Goal: Task Accomplishment & Management: Use online tool/utility

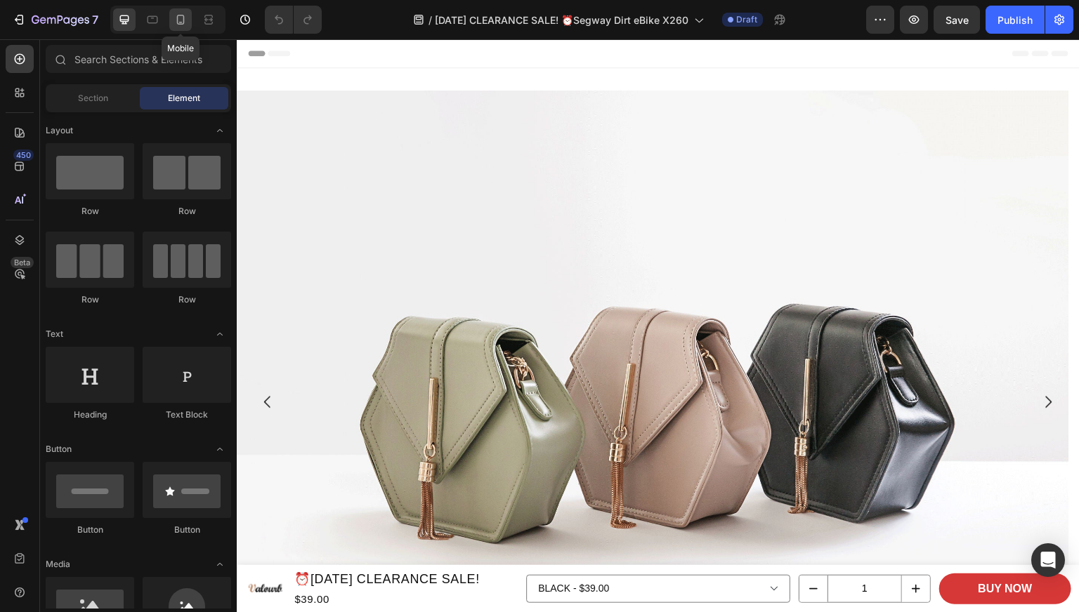
click at [179, 13] on icon at bounding box center [180, 20] width 14 height 14
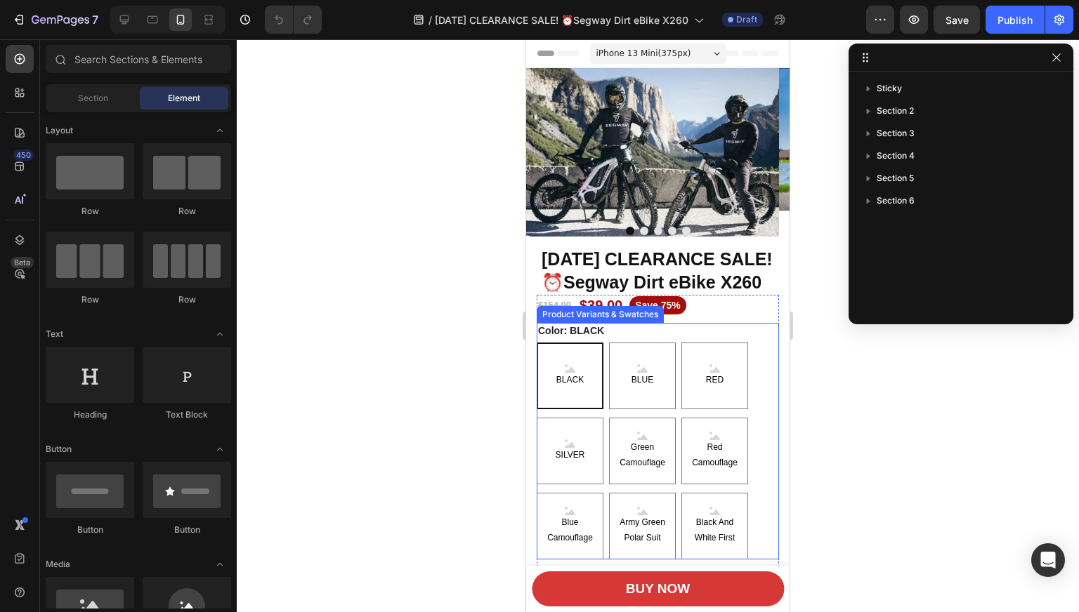
scroll to position [70, 0]
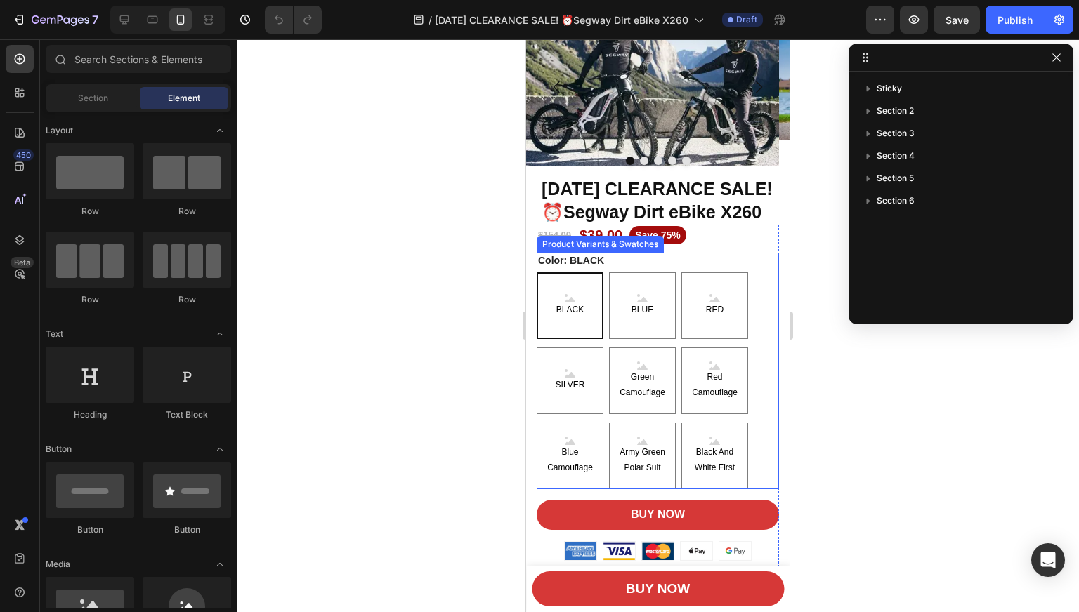
click at [755, 315] on div "Color: BLACK BLACK BLACK BLACK BLUE BLUE BLUE RED RED RED SILVER SILVER SILVER …" at bounding box center [658, 371] width 242 height 237
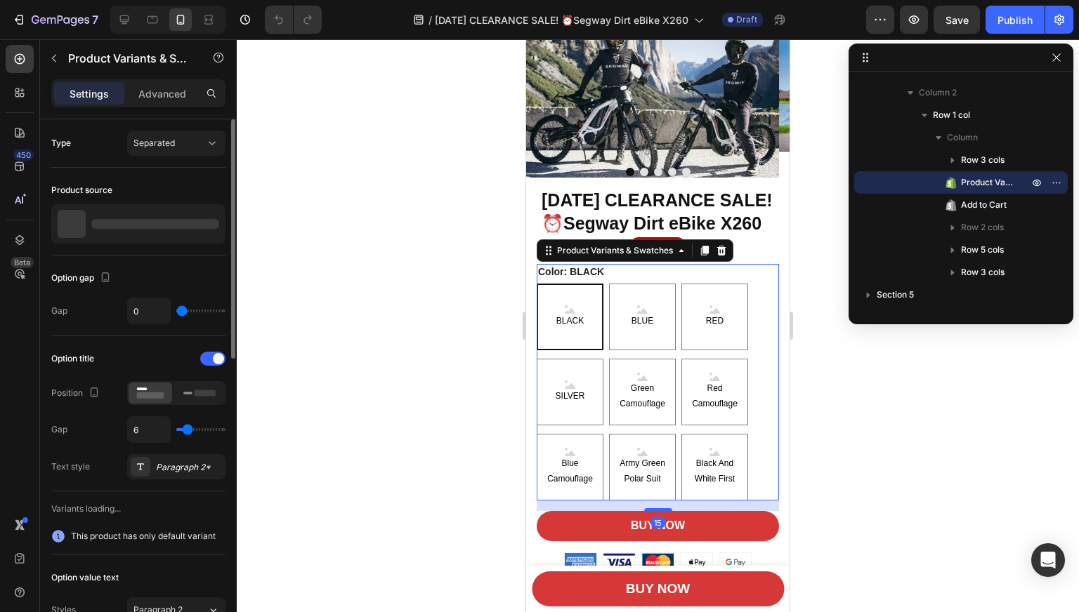
scroll to position [140, 0]
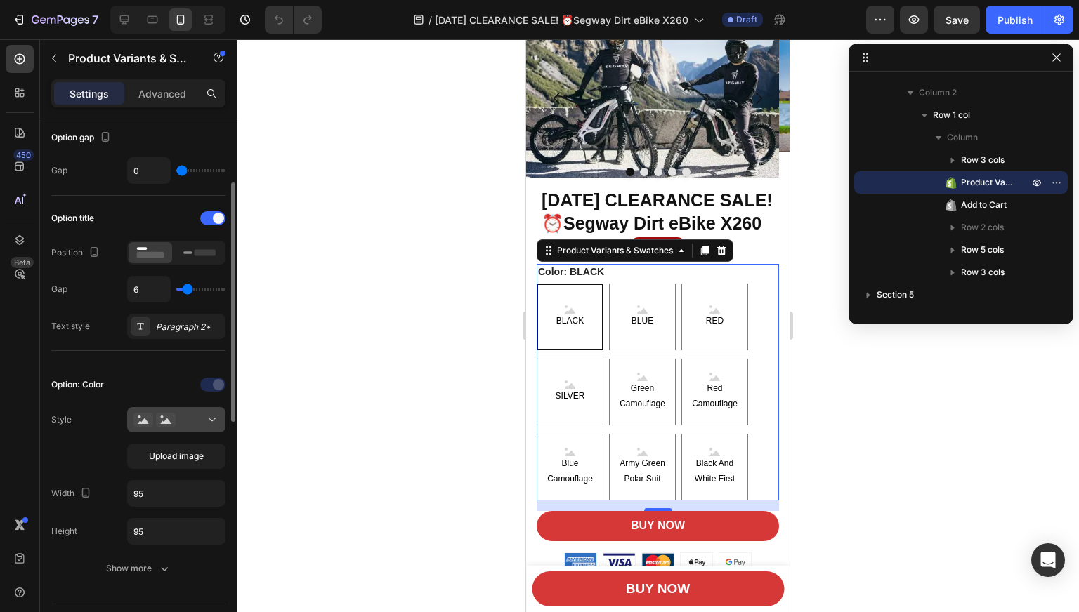
click at [199, 423] on div at bounding box center [176, 420] width 86 height 14
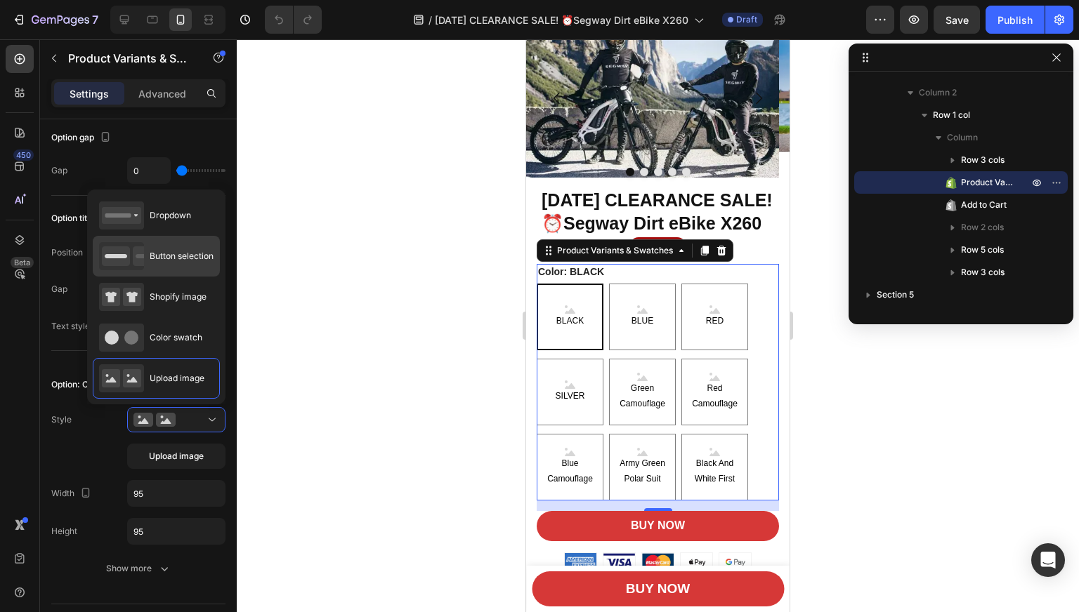
click at [174, 262] on span "Button selection" at bounding box center [182, 256] width 64 height 13
type input "45"
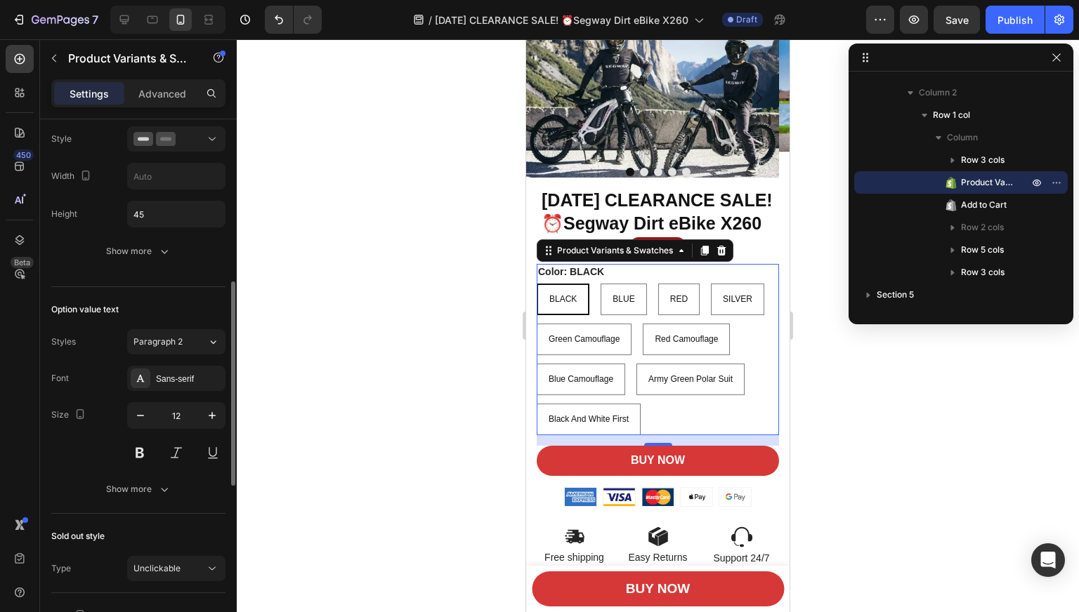
scroll to position [211, 0]
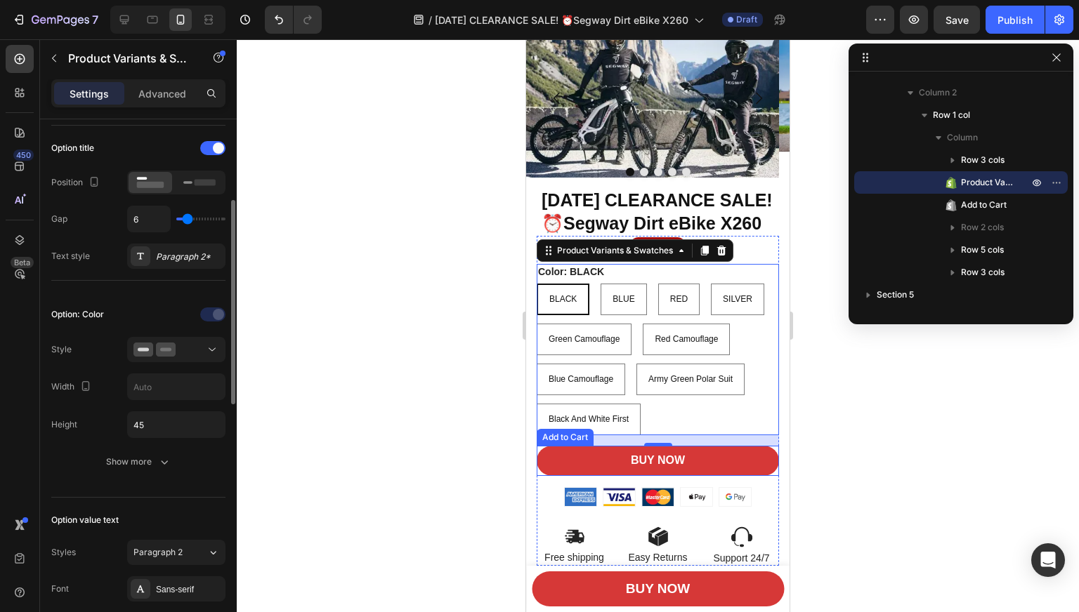
click at [586, 472] on button "BUY NOW" at bounding box center [658, 461] width 242 height 30
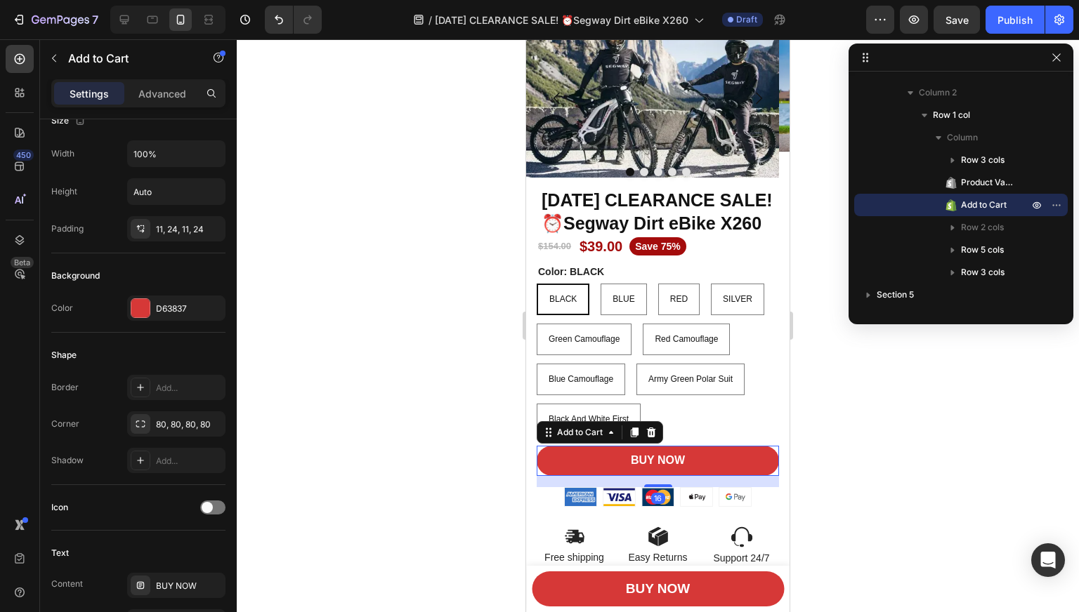
scroll to position [0, 0]
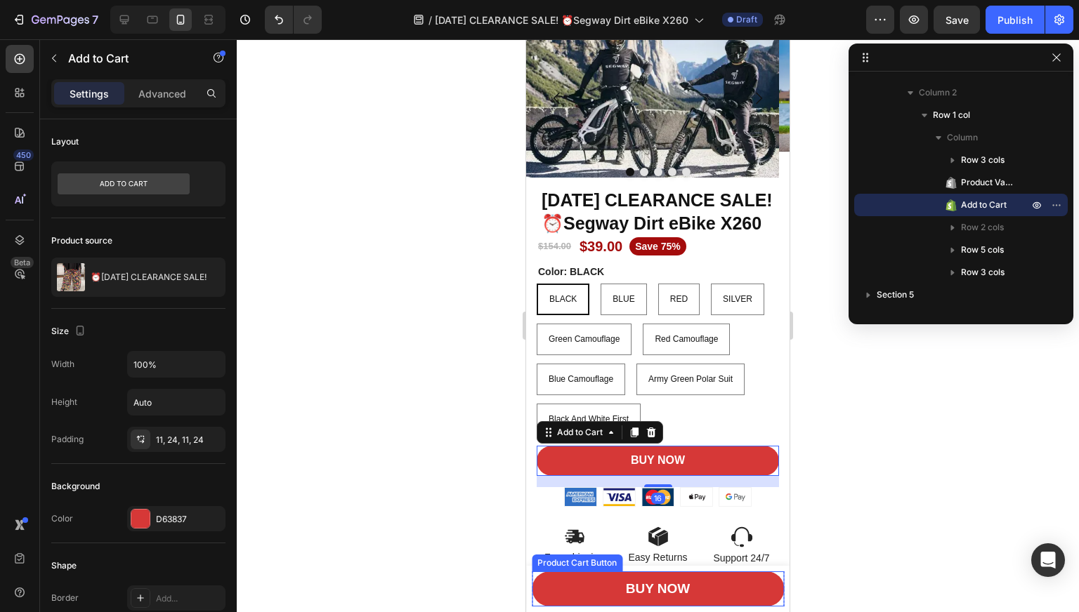
click at [601, 585] on button "BUY NOW" at bounding box center [658, 589] width 252 height 35
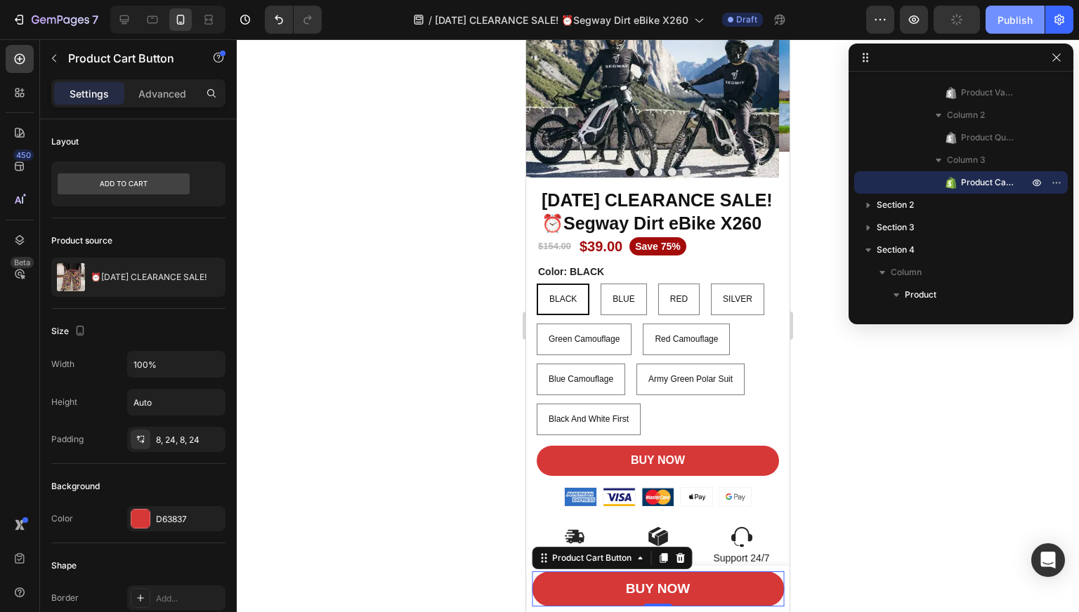
click at [1005, 22] on div "Publish" at bounding box center [1014, 20] width 35 height 15
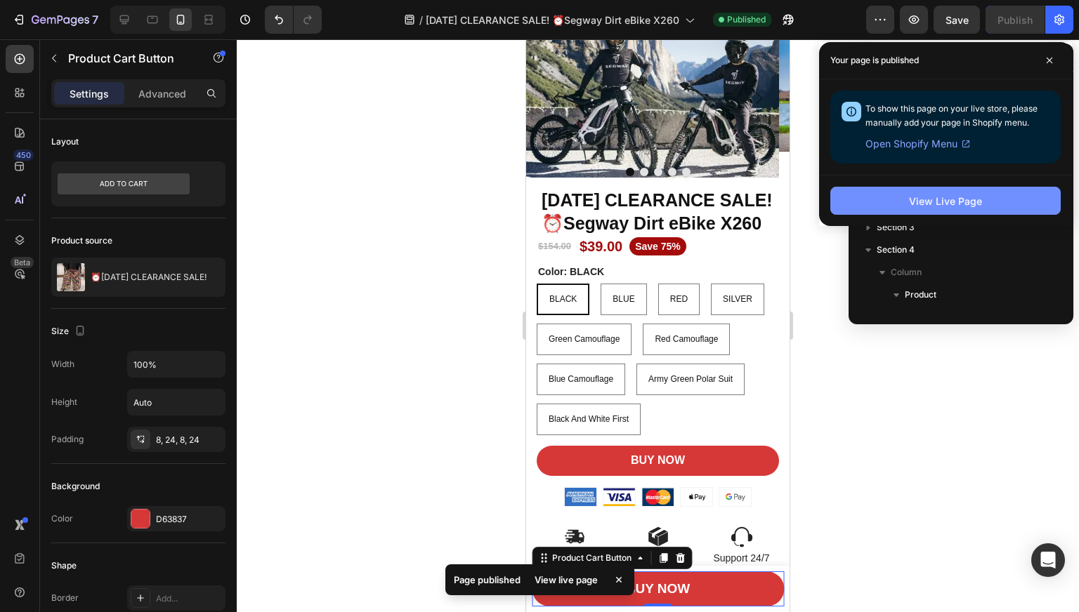
click at [859, 192] on button "View Live Page" at bounding box center [945, 201] width 230 height 28
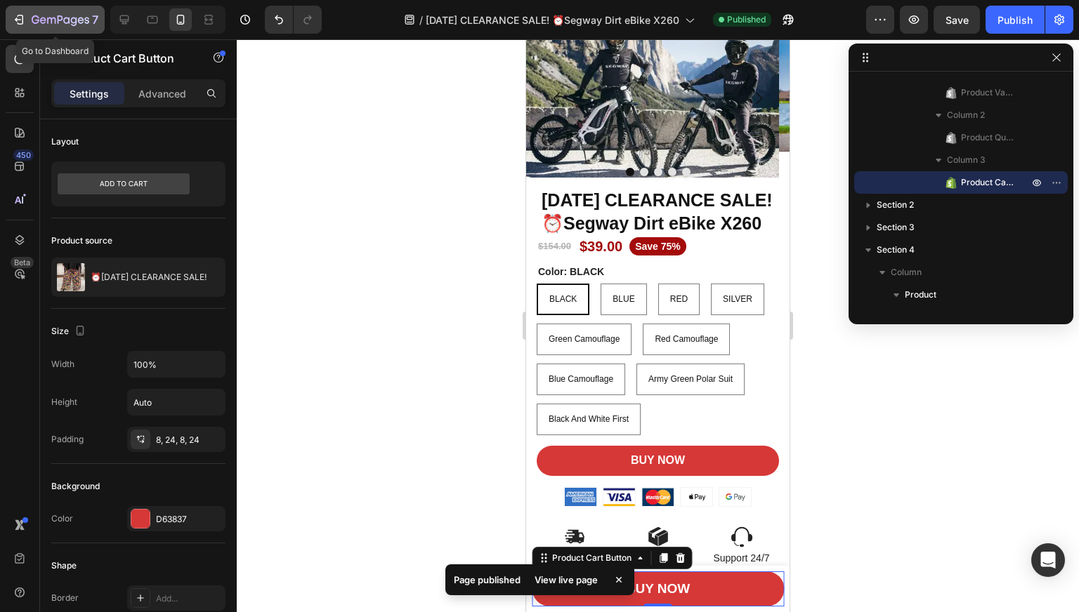
click at [17, 26] on icon "button" at bounding box center [19, 20] width 14 height 14
